Goal: Task Accomplishment & Management: Manage account settings

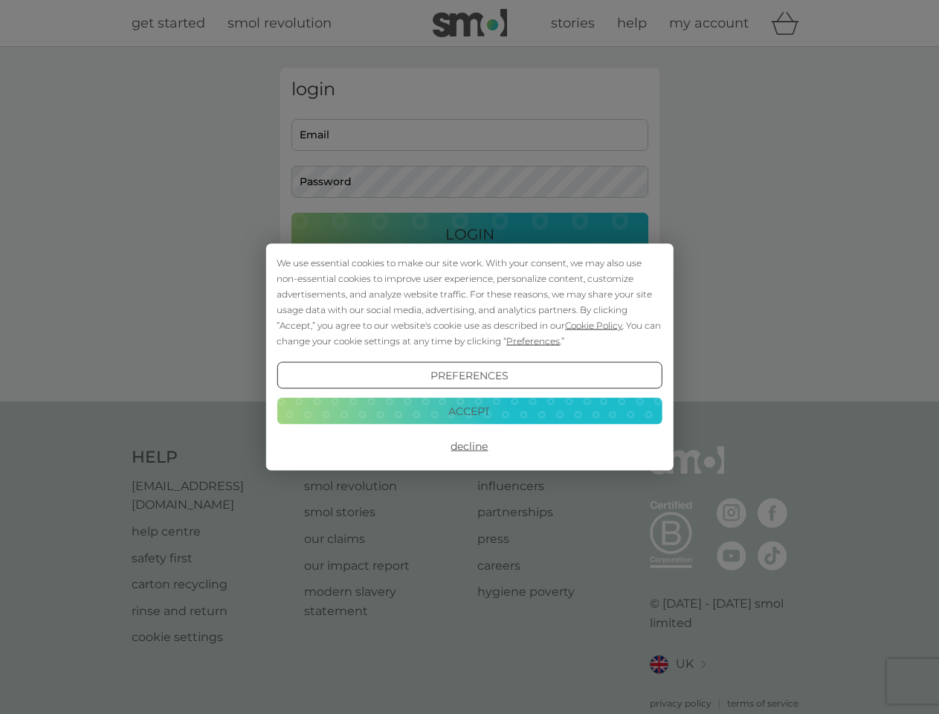
click at [594, 325] on span "Cookie Policy" at bounding box center [593, 325] width 57 height 11
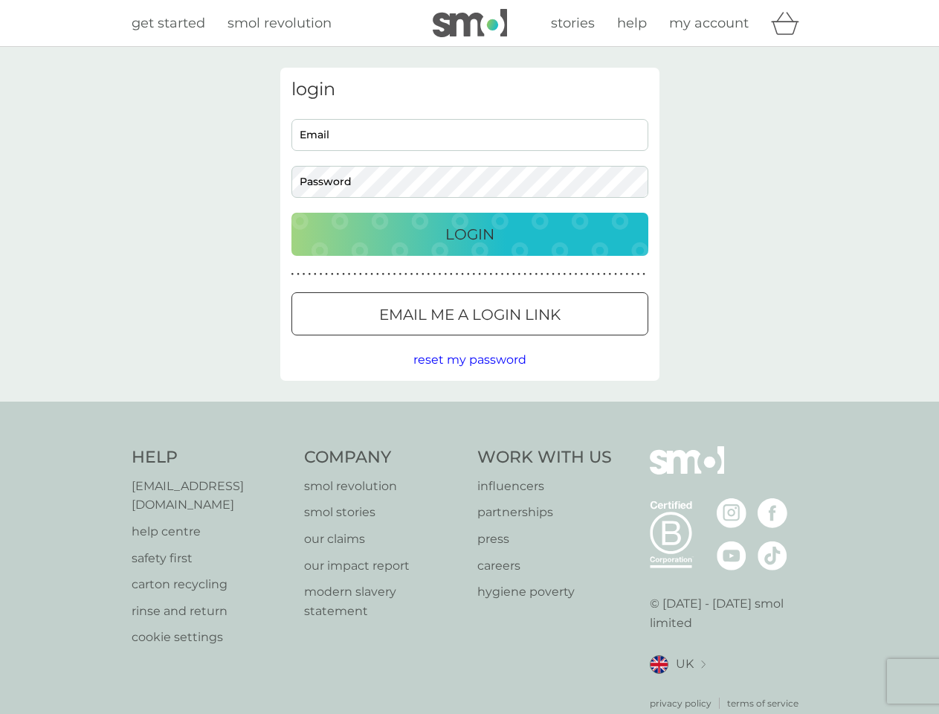
click at [531, 340] on div "login Email Password Login ● ● ● ● ● ● ● ● ● ● ● ● ● ● ● ● ● ● ● ● ● ● ● ● ● ● …" at bounding box center [469, 224] width 379 height 313
click at [469, 375] on div "login Email Password Login ● ● ● ● ● ● ● ● ● ● ● ● ● ● ● ● ● ● ● ● ● ● ● ● ● ● …" at bounding box center [469, 224] width 379 height 313
click at [469, 446] on div "Help [EMAIL_ADDRESS][DOMAIN_NAME] help centre safety first carton recycling rin…" at bounding box center [470, 578] width 676 height 264
click at [469, 410] on div "Help [EMAIL_ADDRESS][DOMAIN_NAME] help centre safety first carton recycling rin…" at bounding box center [469, 577] width 939 height 353
